Goal: Navigation & Orientation: Understand site structure

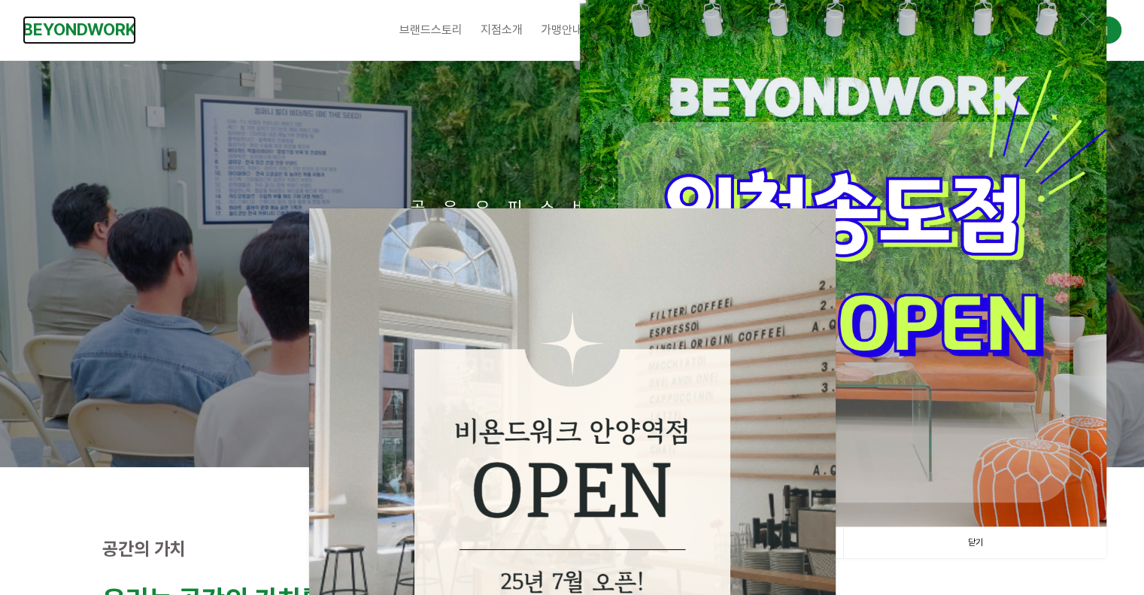
click at [96, 29] on link "BEYONDWORK" at bounding box center [80, 30] width 114 height 28
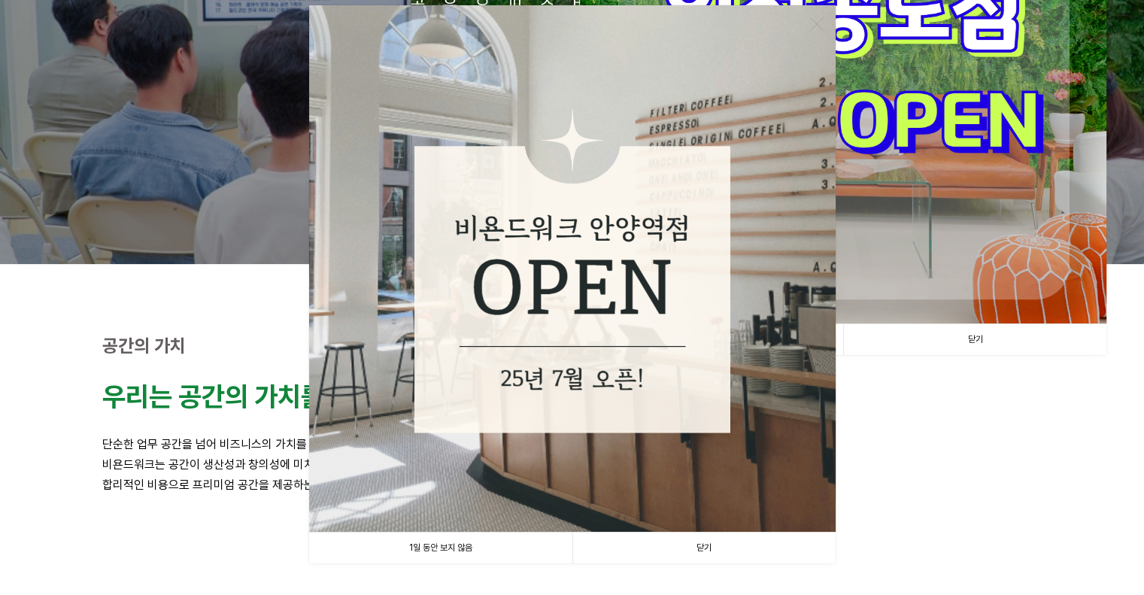
scroll to position [376, 0]
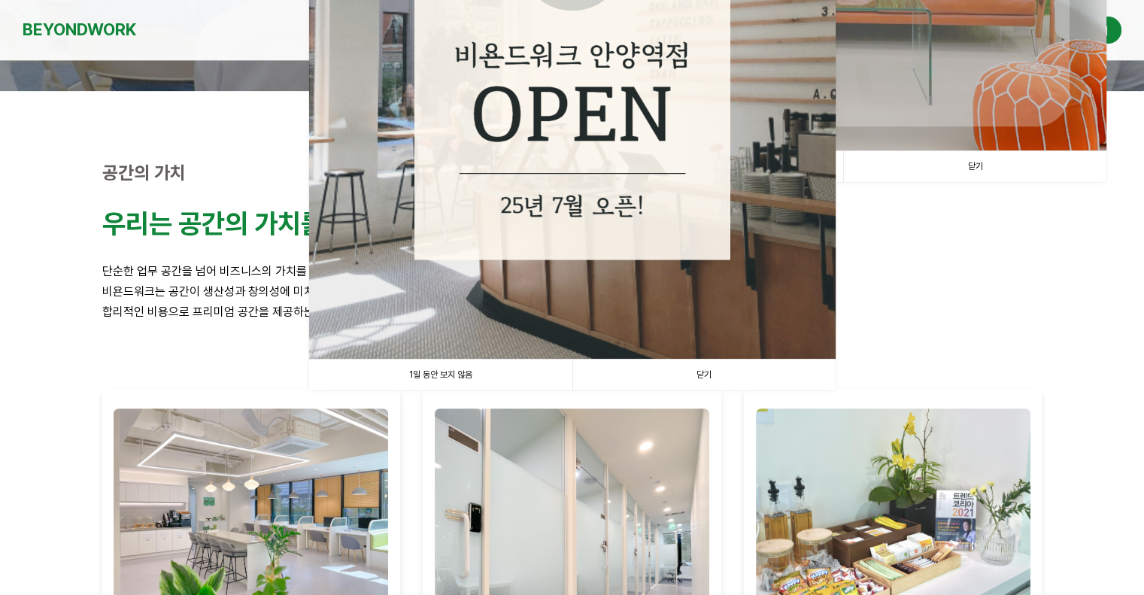
click at [463, 378] on link "1일 동안 보지 않음" at bounding box center [440, 375] width 263 height 31
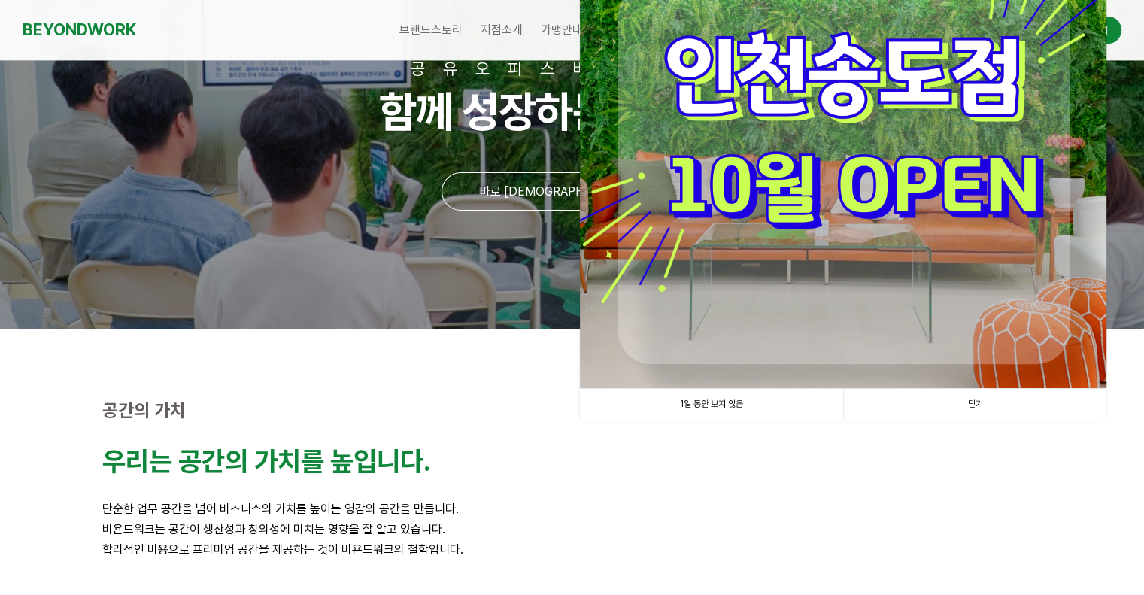
scroll to position [0, 0]
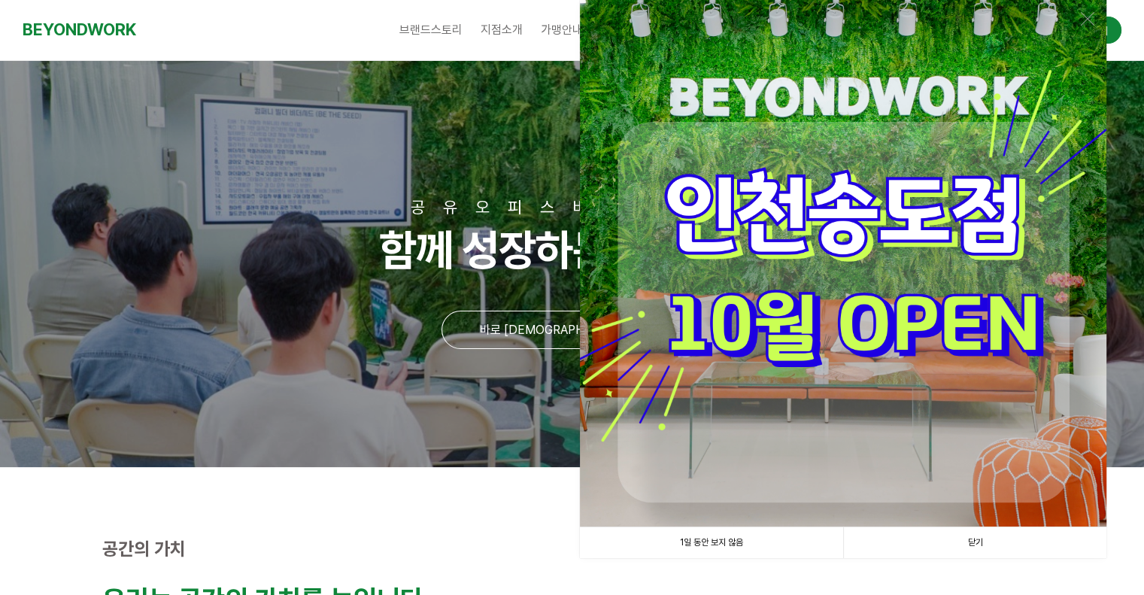
click at [736, 545] on link "1일 동안 보지 않음" at bounding box center [711, 542] width 263 height 31
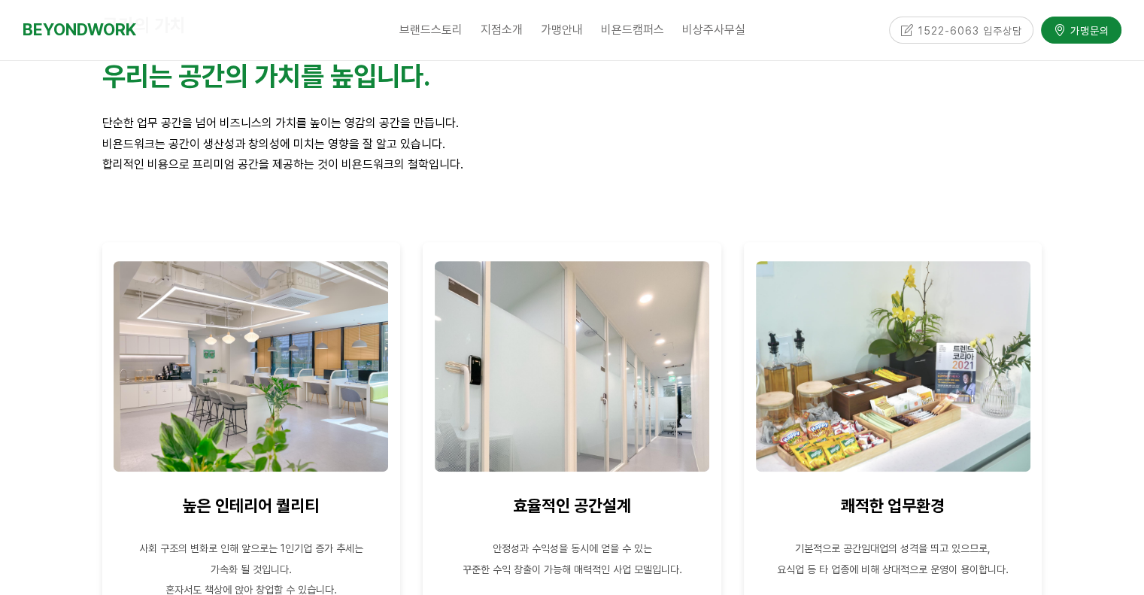
scroll to position [527, 0]
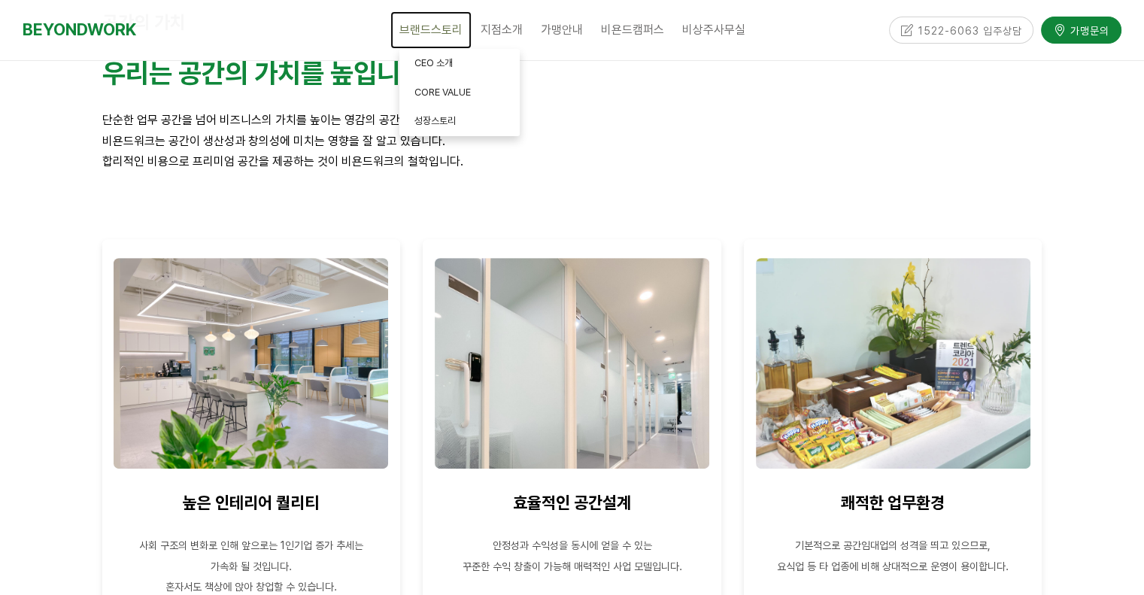
click at [416, 44] on link "브랜드스토리" at bounding box center [430, 30] width 81 height 38
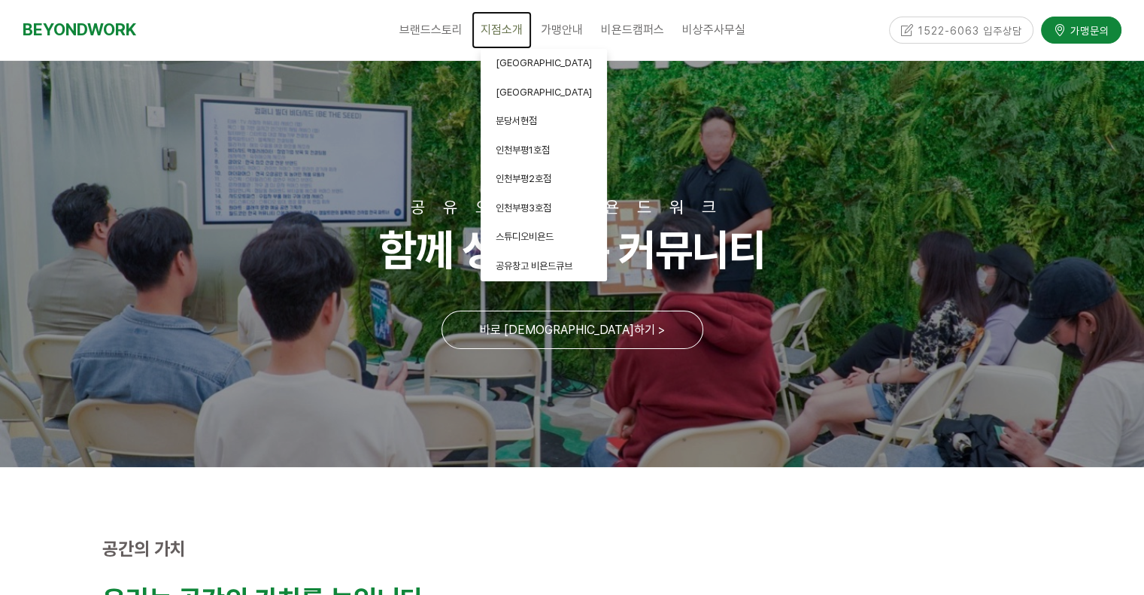
click at [502, 26] on span "지점소개" at bounding box center [502, 30] width 42 height 14
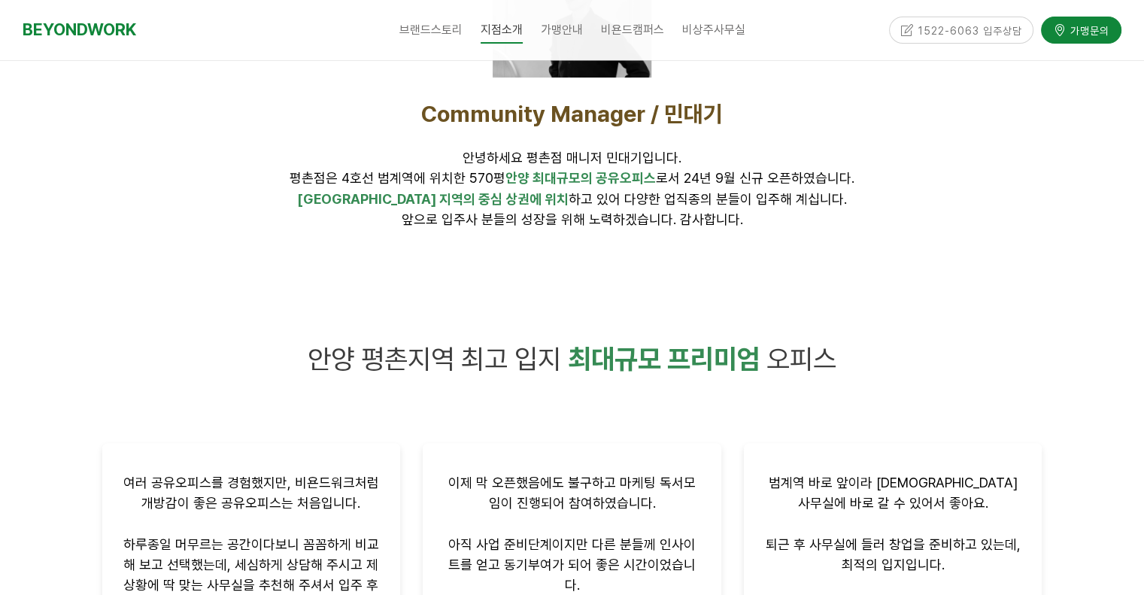
scroll to position [602, 0]
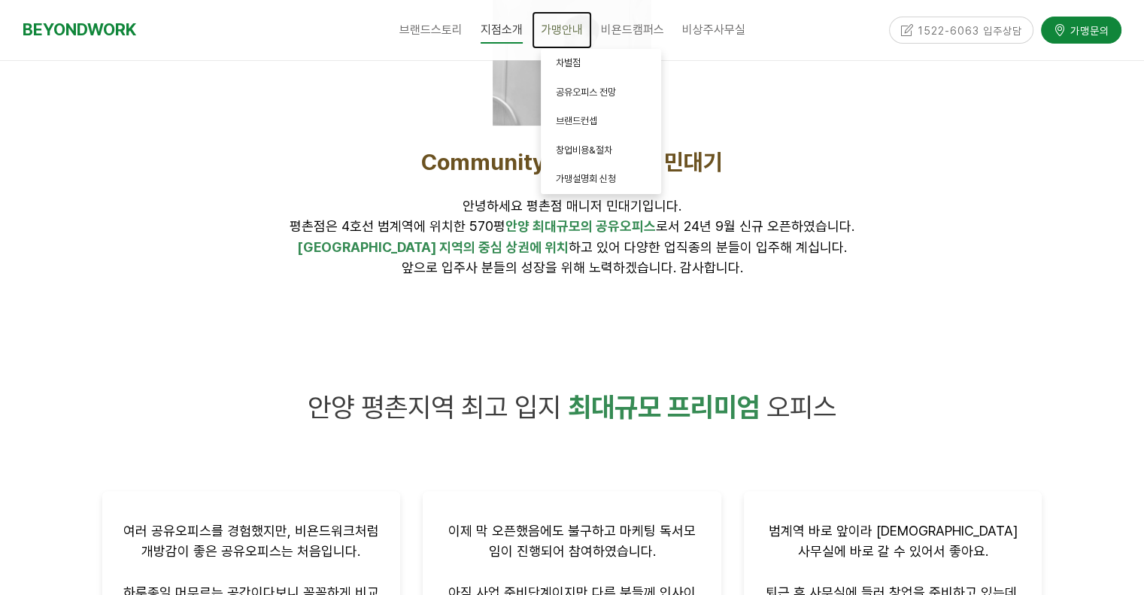
click at [563, 26] on span "가맹안내" at bounding box center [562, 30] width 42 height 14
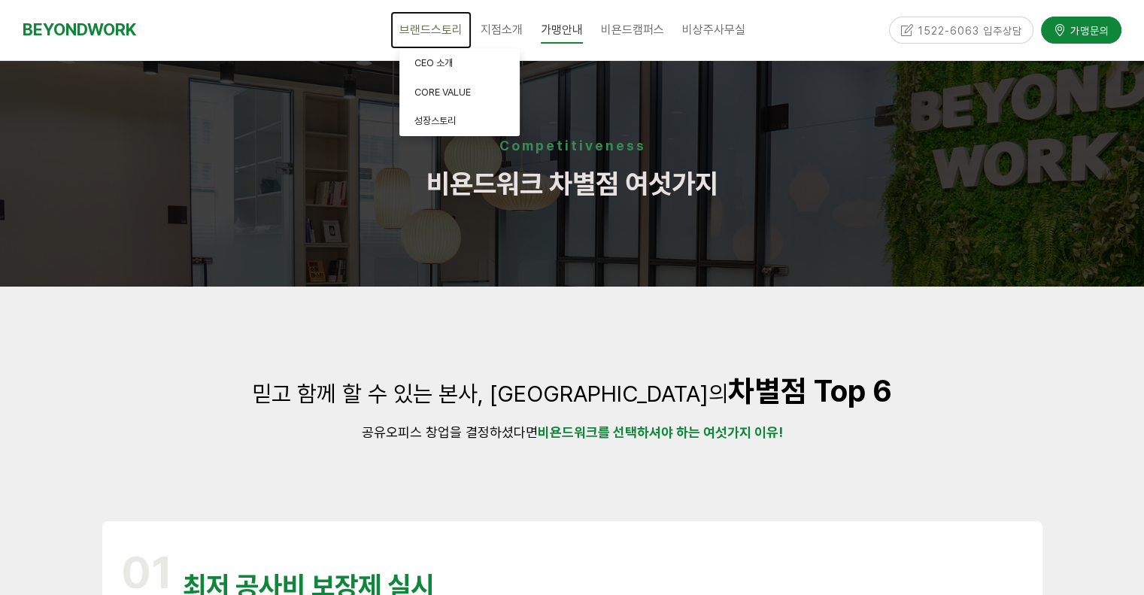
click at [445, 26] on span "브랜드스토리" at bounding box center [430, 30] width 63 height 14
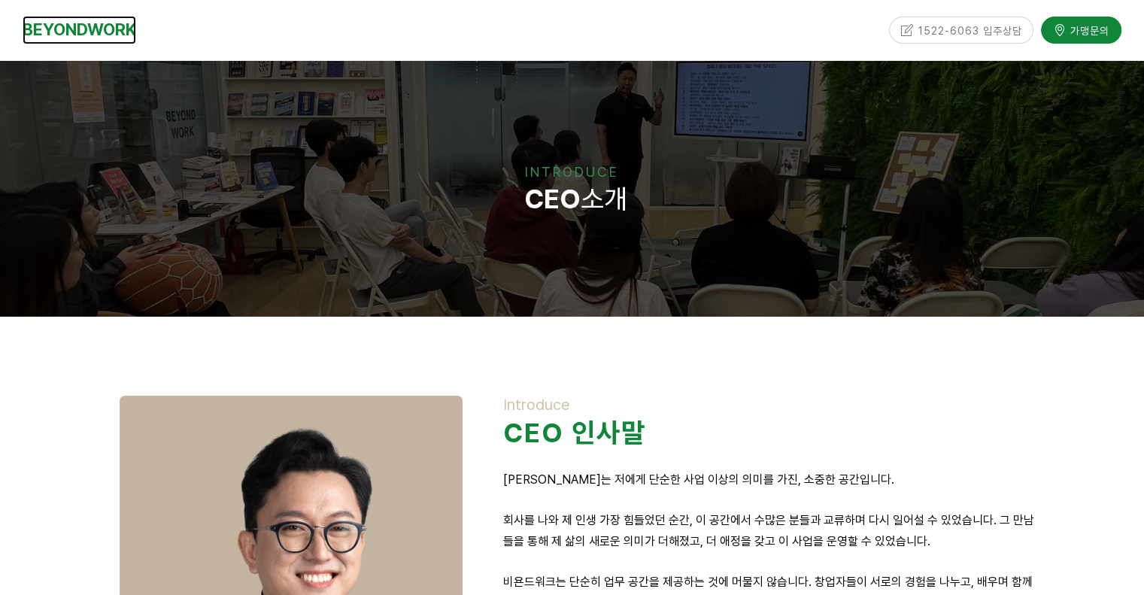
click at [77, 26] on link "BEYONDWORK" at bounding box center [80, 30] width 114 height 28
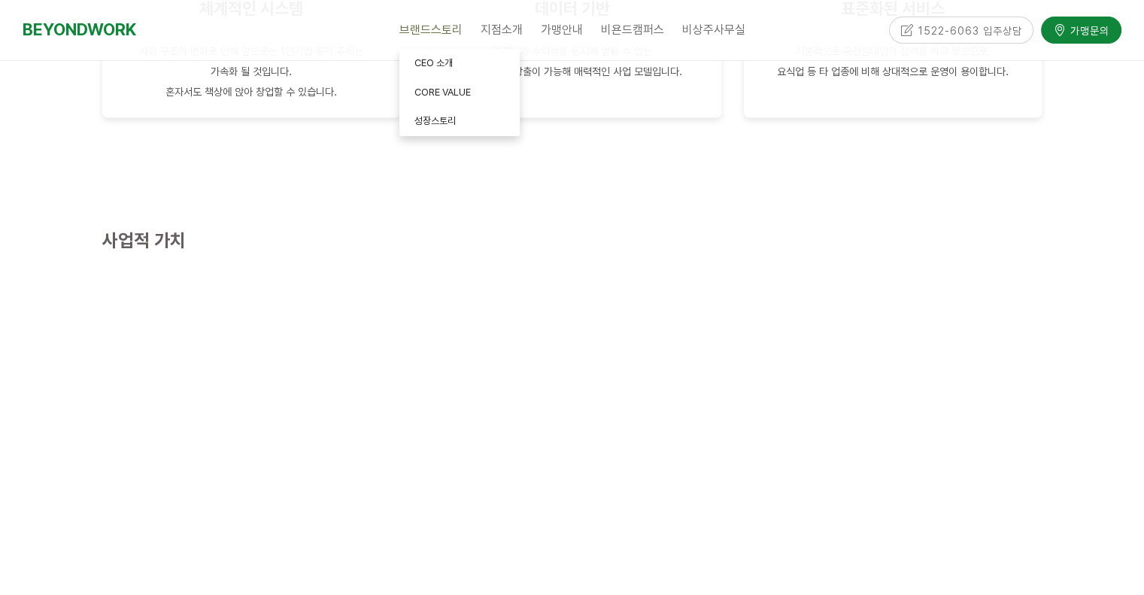
scroll to position [2633, 0]
